Goal: Task Accomplishment & Management: Manage account settings

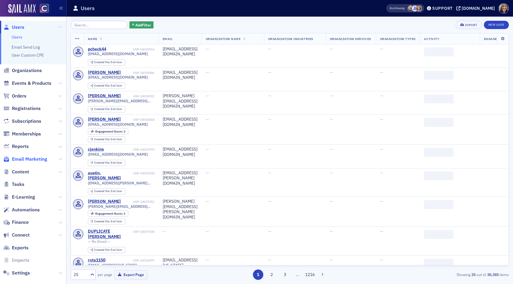
click at [34, 156] on span "Email Marketing" at bounding box center [29, 159] width 35 height 7
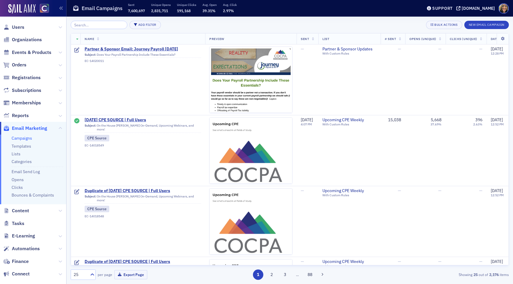
click at [102, 23] on input "search" at bounding box center [99, 25] width 57 height 8
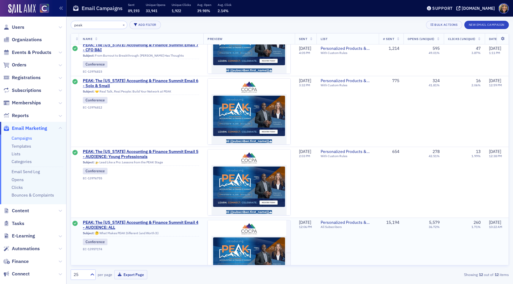
scroll to position [110, 2]
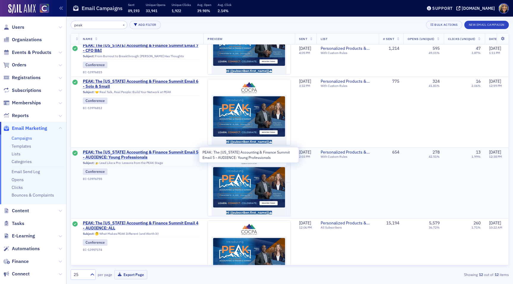
type input "peak"
click at [151, 153] on span "PEAK: The [US_STATE] Accounting & Finance Summit Email 5 - AUDIENCE: Young Prof…" at bounding box center [141, 155] width 116 height 10
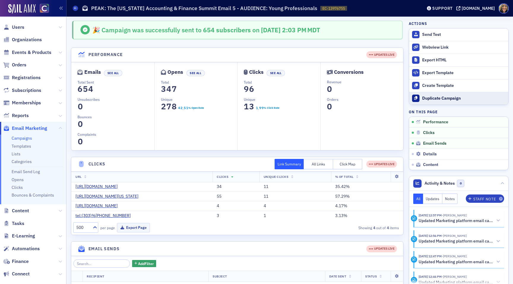
click at [451, 95] on button "Duplicate Campaign" at bounding box center [458, 98] width 99 height 13
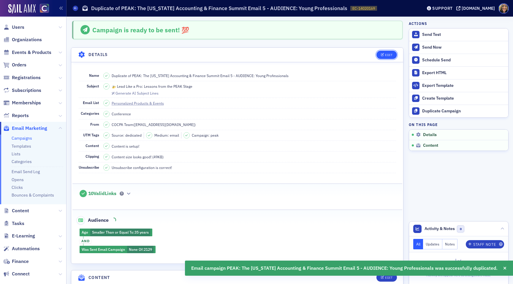
click at [386, 54] on div "Edit" at bounding box center [388, 54] width 7 height 3
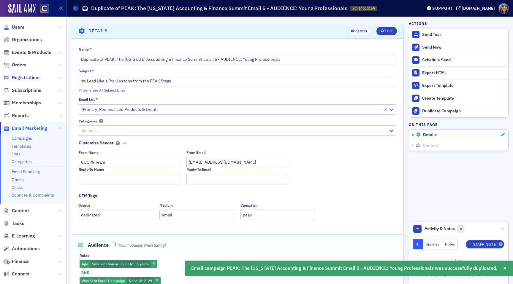
scroll to position [28, 0]
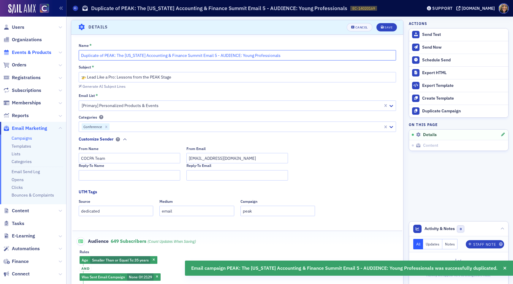
drag, startPoint x: 105, startPoint y: 56, endPoint x: 50, endPoint y: 55, distance: 55.2
click at [50, 55] on div "Users Organizations Events & Products Orders Registrations Subscriptions Member…" at bounding box center [256, 142] width 513 height 284
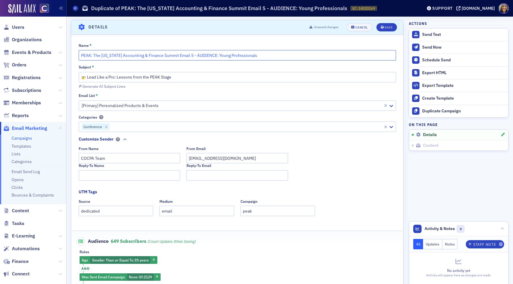
drag, startPoint x: 188, startPoint y: 55, endPoint x: 193, endPoint y: 55, distance: 5.4
click at [193, 55] on input "PEAK: The [US_STATE] Accounting & Finance Summit Email 5 - AUDIENCE: Young Prof…" at bounding box center [237, 55] width 317 height 10
type input "PEAK: The [US_STATE] Accounting & Finance Summit Email AUDIENCE: Young Professi…"
click at [166, 74] on input "🚁 Lead Like a Pro: Lessons from the PEAK Stage" at bounding box center [237, 77] width 317 height 10
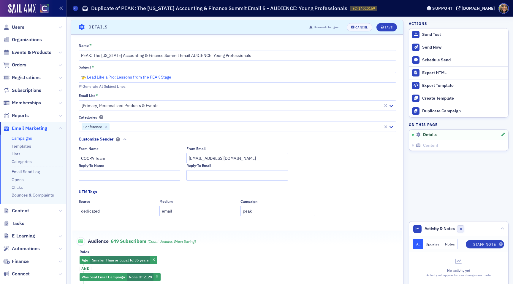
click at [166, 74] on input "🚁 Lead Like a Pro: Lessons from the PEAK Stage" at bounding box center [237, 77] width 317 height 10
paste input "Block Your Calendar for 2 Days of Career Fuel"
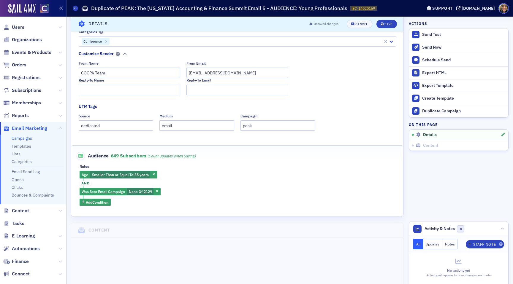
scroll to position [114, 0]
type input "📢 Block Your Calendar for 2 Days of Career Fuel"
click at [159, 191] on span "button" at bounding box center [156, 191] width 5 height 5
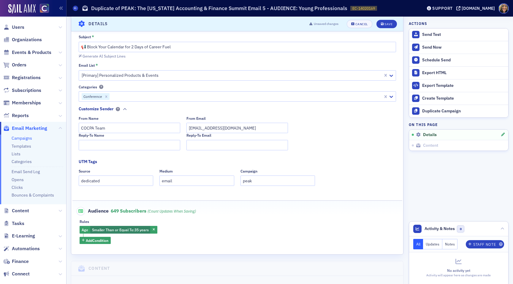
scroll to position [52, 0]
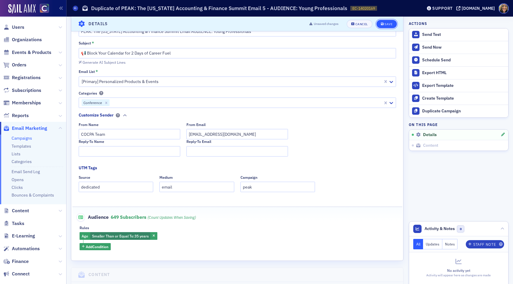
click at [387, 26] on button "Save" at bounding box center [386, 24] width 20 height 8
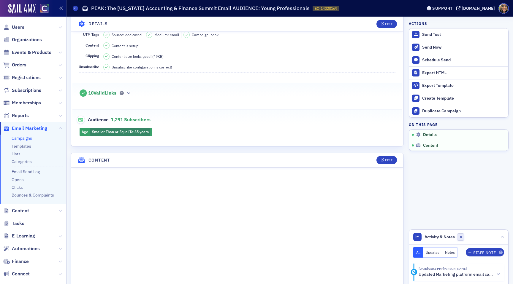
scroll to position [109, 0]
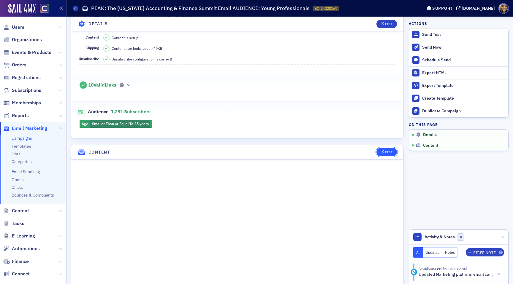
click at [386, 151] on div "Edit" at bounding box center [388, 152] width 7 height 3
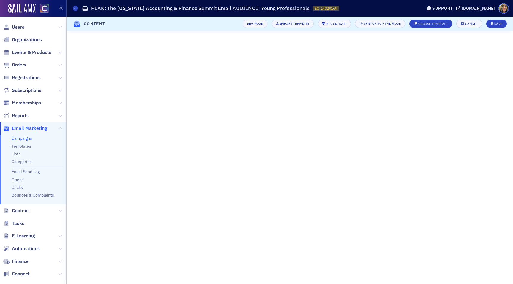
scroll to position [0, 0]
click at [493, 23] on icon "submit" at bounding box center [492, 23] width 3 height 3
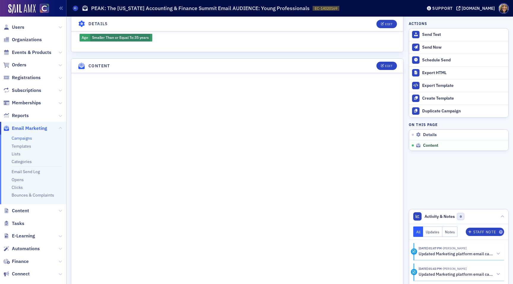
scroll to position [350, 0]
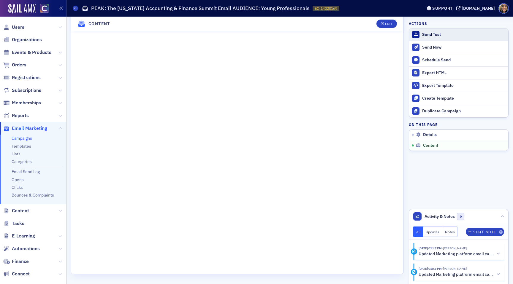
click at [437, 32] on div "Send Test" at bounding box center [463, 34] width 83 height 5
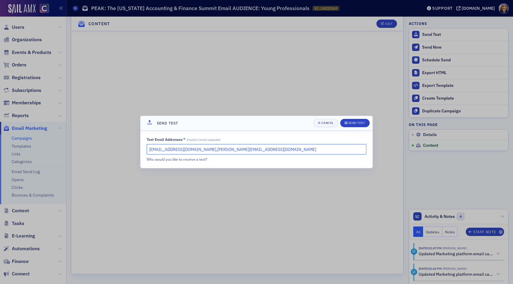
drag, startPoint x: 246, startPoint y: 147, endPoint x: 202, endPoint y: 150, distance: 44.0
click at [202, 150] on input "[EMAIL_ADDRESS][DOMAIN_NAME],[PERSON_NAME][EMAIL_ADDRESS][DOMAIN_NAME]" at bounding box center [257, 149] width 220 height 10
type input "[EMAIL_ADDRESS][DOMAIN_NAME]"
click at [354, 124] on div "Send Test" at bounding box center [356, 122] width 17 height 3
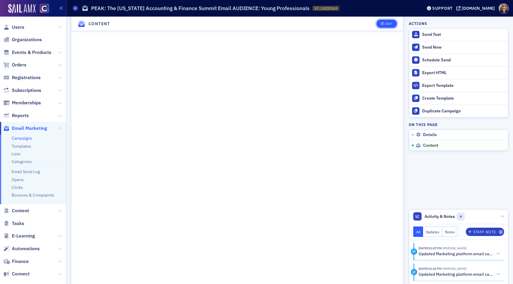
click at [386, 23] on div "Edit" at bounding box center [388, 23] width 7 height 3
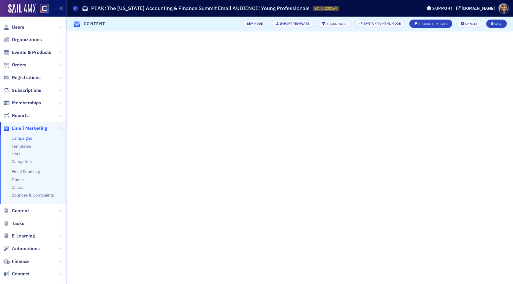
scroll to position [0, 0]
click at [507, 22] on header "Content Dev Mode Import Template Design Tags Switch to HTML Mode Choose Templat…" at bounding box center [289, 24] width 446 height 15
click at [504, 22] on button "Save" at bounding box center [496, 24] width 20 height 8
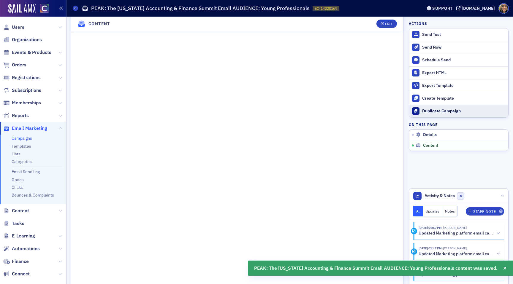
scroll to position [340, 0]
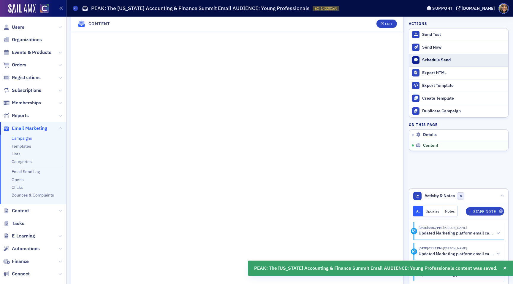
click at [435, 59] on div "Schedule Send" at bounding box center [463, 60] width 83 height 5
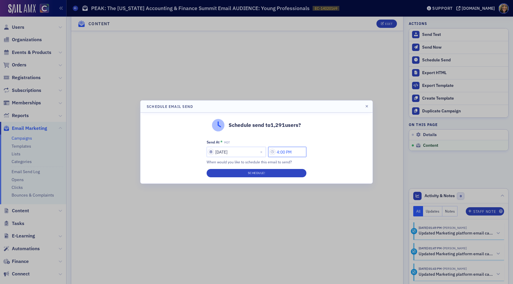
drag, startPoint x: 282, startPoint y: 152, endPoint x: 278, endPoint y: 152, distance: 3.9
click at [279, 152] on input "4:00 PM" at bounding box center [287, 152] width 38 height 10
click at [284, 153] on input "3:00 PM" at bounding box center [287, 152] width 38 height 10
click at [280, 151] on input "3:00 PM" at bounding box center [287, 152] width 38 height 10
click at [282, 151] on input "3:00 PM" at bounding box center [287, 152] width 38 height 10
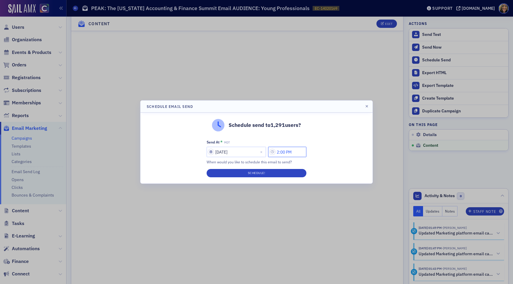
click at [285, 153] on input "2:00 PM" at bounding box center [287, 152] width 38 height 10
drag, startPoint x: 288, startPoint y: 152, endPoint x: 283, endPoint y: 153, distance: 5.1
click at [283, 153] on input "2:00 PM" at bounding box center [287, 152] width 38 height 10
type input "2:15 PM"
click at [284, 173] on button "Schedule!" at bounding box center [257, 173] width 100 height 8
